Goal: Navigation & Orientation: Find specific page/section

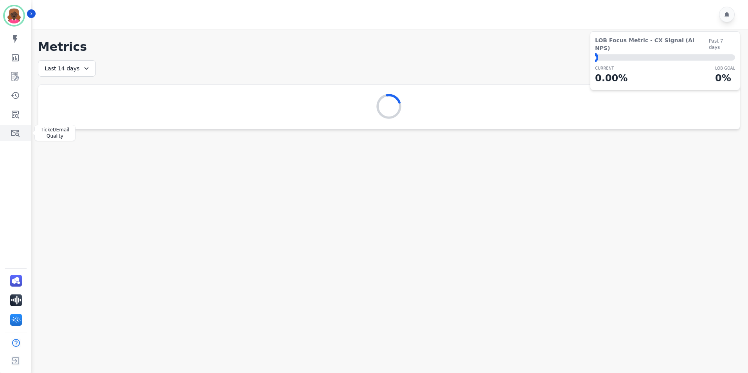
click at [22, 125] on link "Sidebar" at bounding box center [16, 133] width 30 height 16
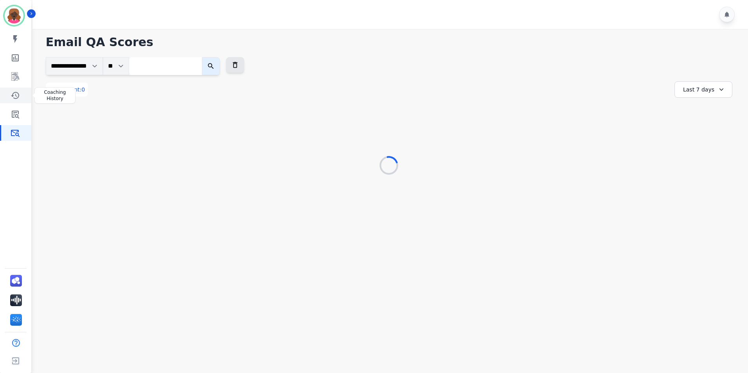
click at [22, 100] on link "Sidebar" at bounding box center [16, 96] width 30 height 16
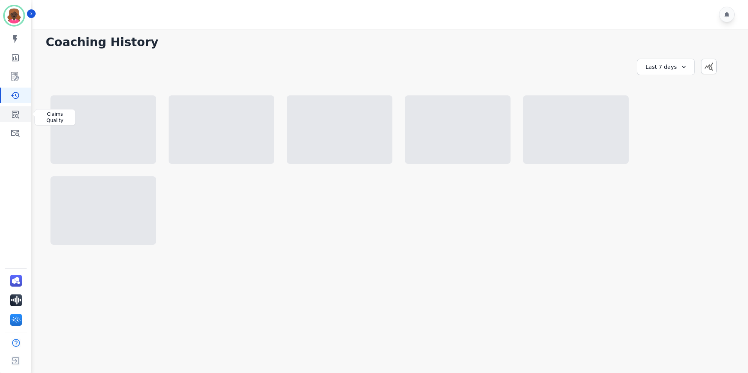
click at [21, 109] on link "Sidebar" at bounding box center [16, 114] width 30 height 16
